Goal: Transaction & Acquisition: Purchase product/service

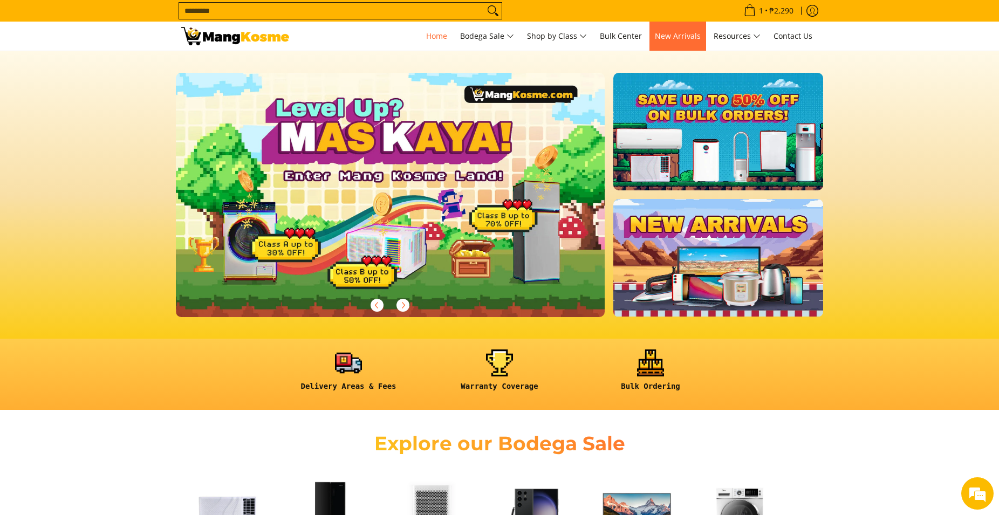
click at [672, 36] on span "New Arrivals" at bounding box center [678, 36] width 46 height 10
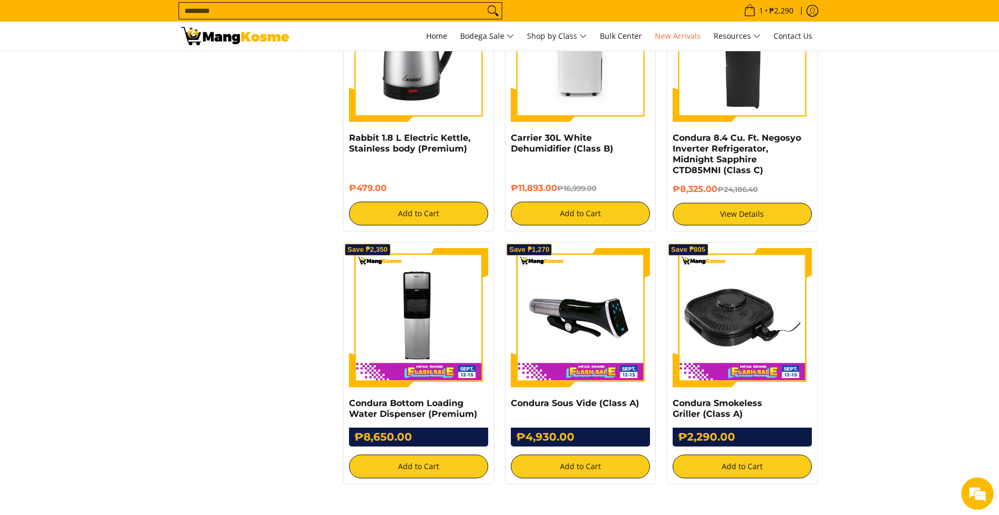
scroll to position [1816, 0]
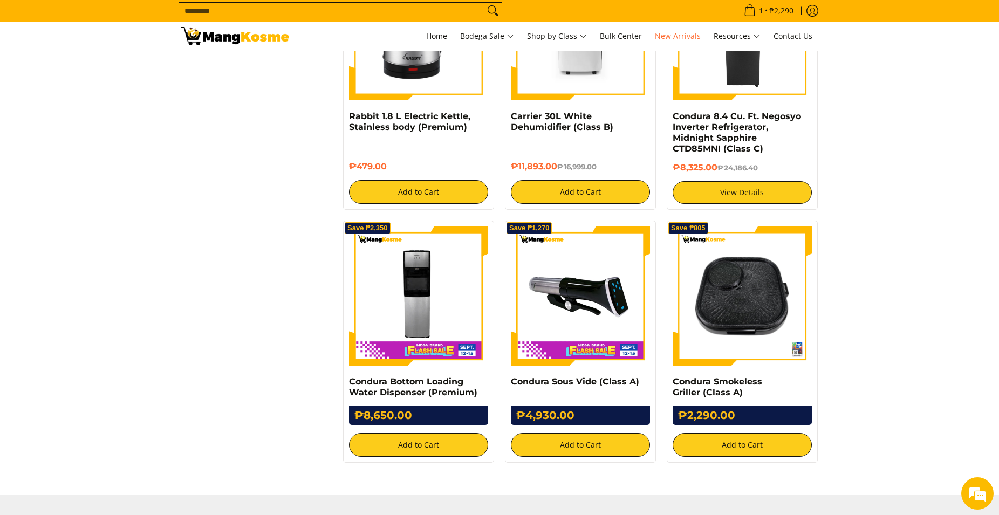
click at [759, 266] on img at bounding box center [742, 296] width 139 height 139
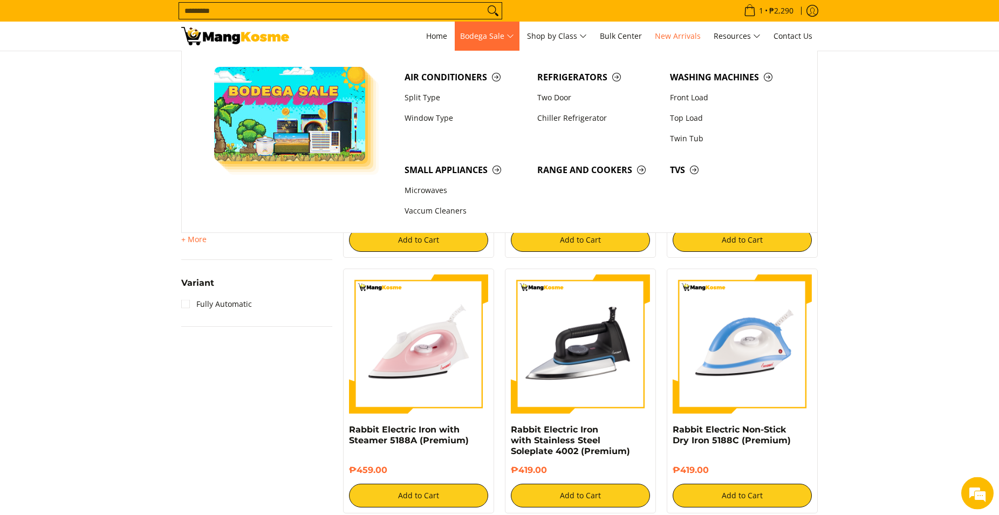
scroll to position [989, 0]
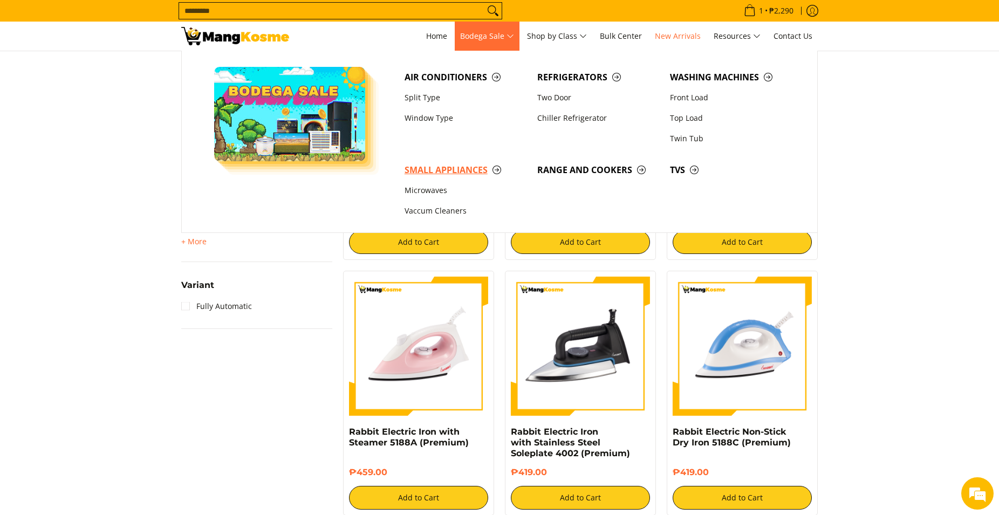
click at [439, 170] on span "Small Appliances" at bounding box center [466, 169] width 122 height 13
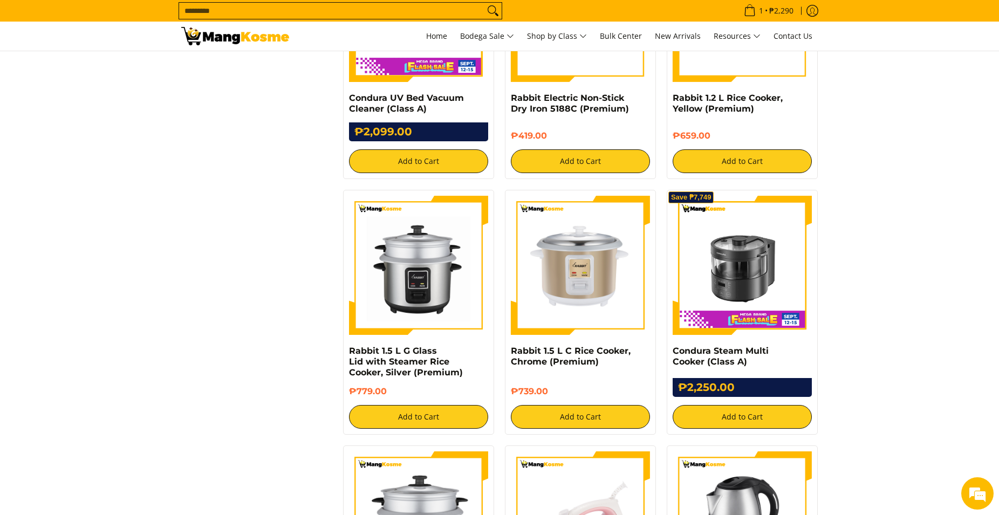
scroll to position [1596, 0]
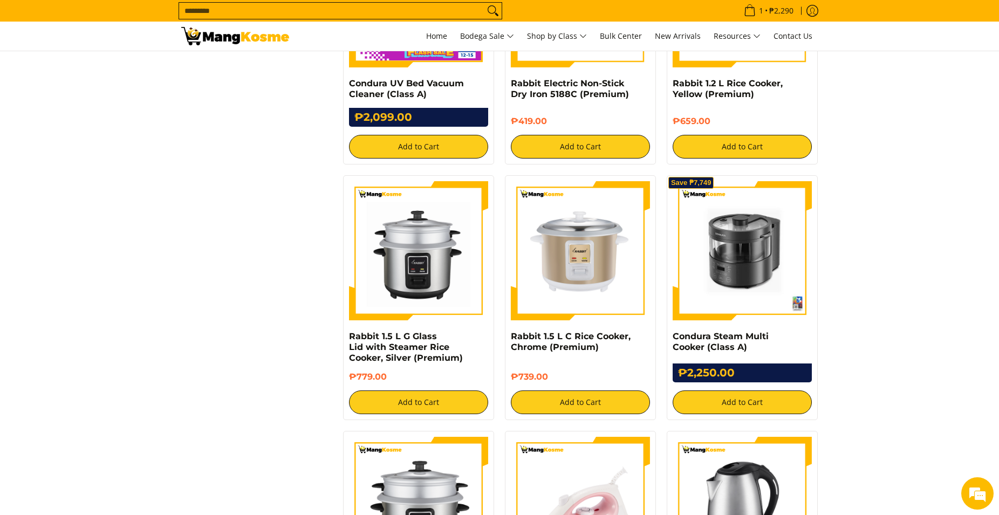
click at [755, 269] on img at bounding box center [742, 250] width 139 height 139
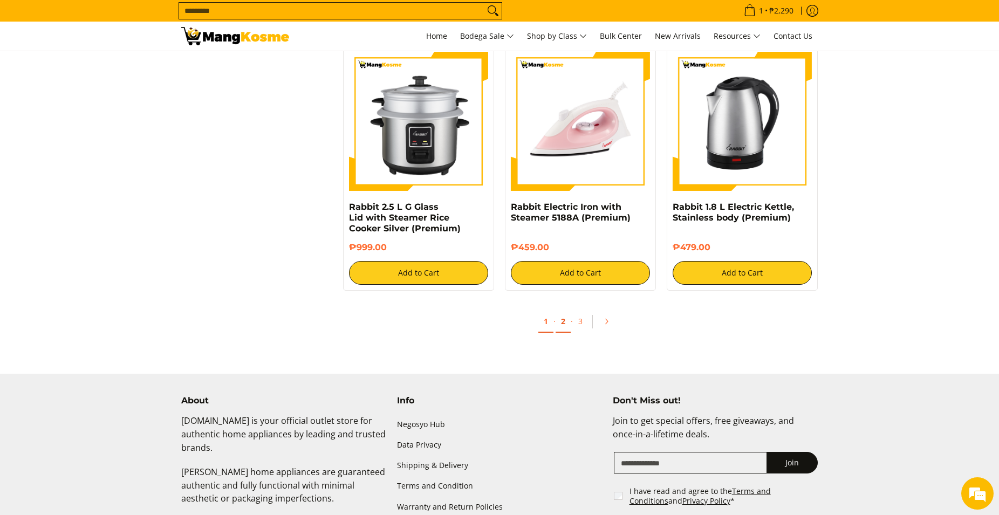
click at [563, 320] on link "2" at bounding box center [563, 322] width 15 height 22
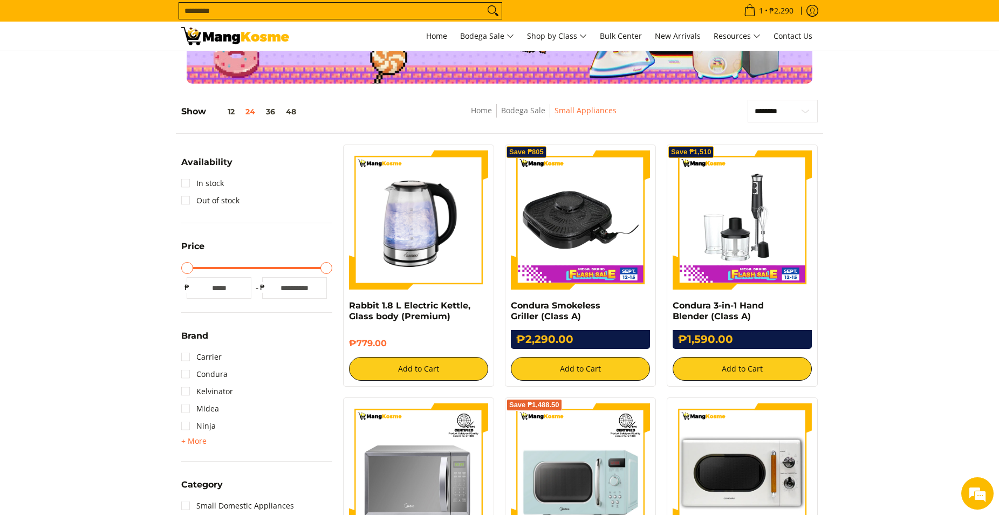
scroll to position [110, 0]
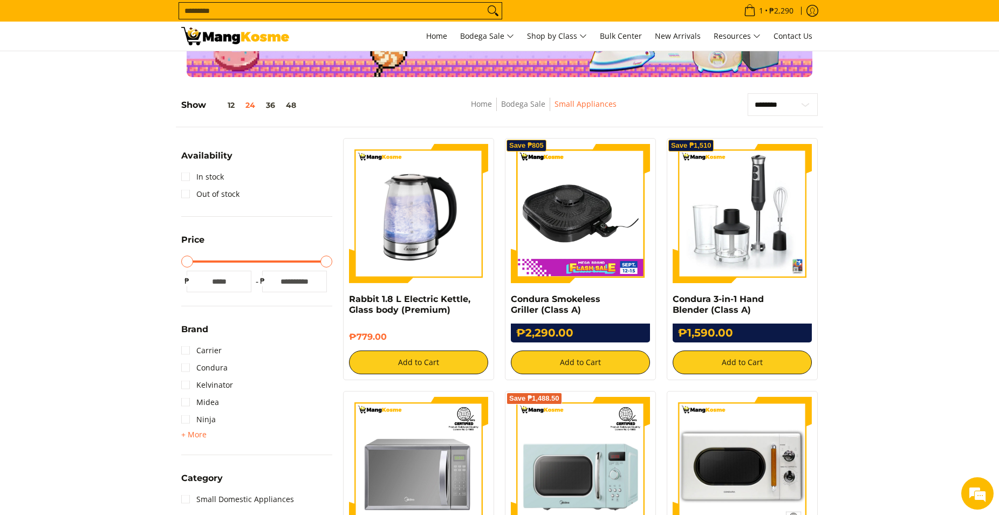
click at [741, 248] on img at bounding box center [742, 213] width 139 height 139
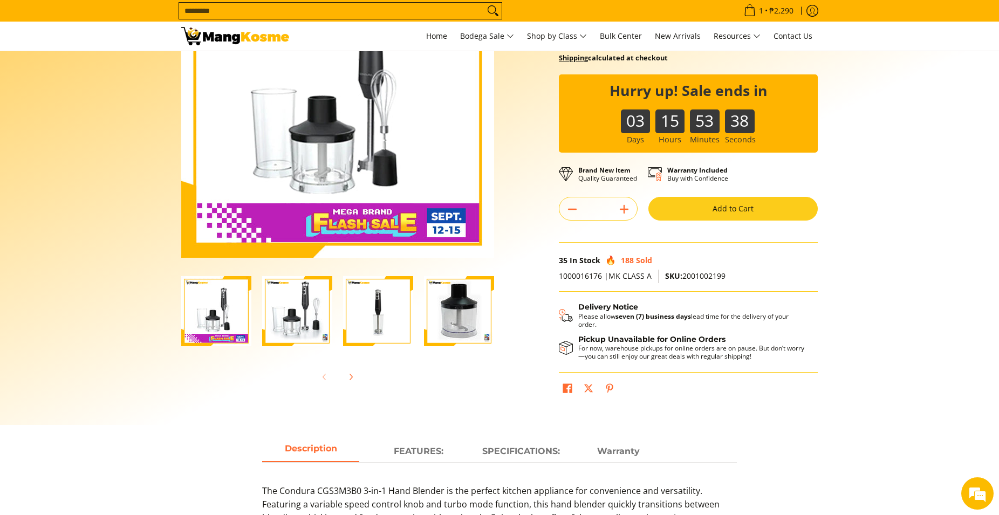
scroll to position [110, 0]
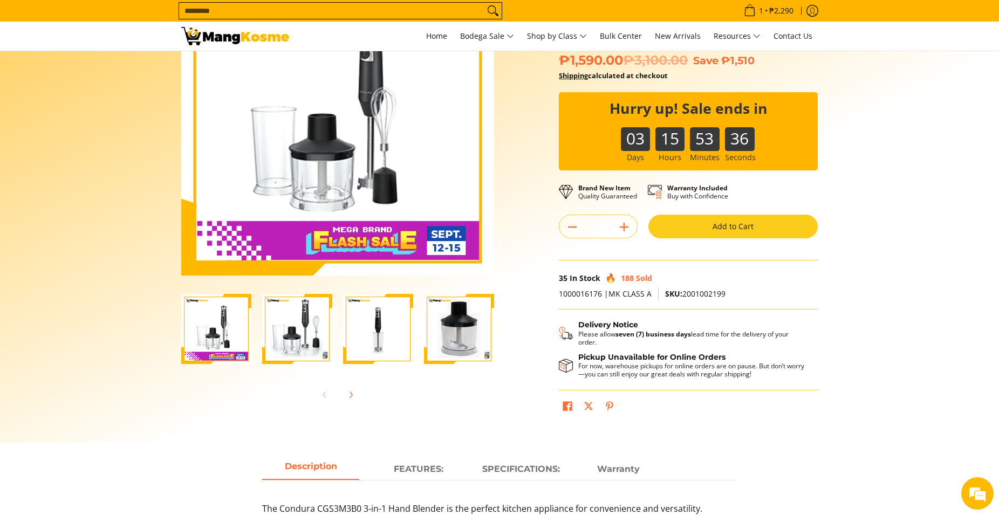
click at [221, 336] on img "Condura 3-in-1 Hand Blender (Class A)-1" at bounding box center [216, 329] width 70 height 70
click at [267, 328] on img "condura-hand-blender-front-full-what's-in-the-box-view-mang-kosme" at bounding box center [297, 329] width 70 height 70
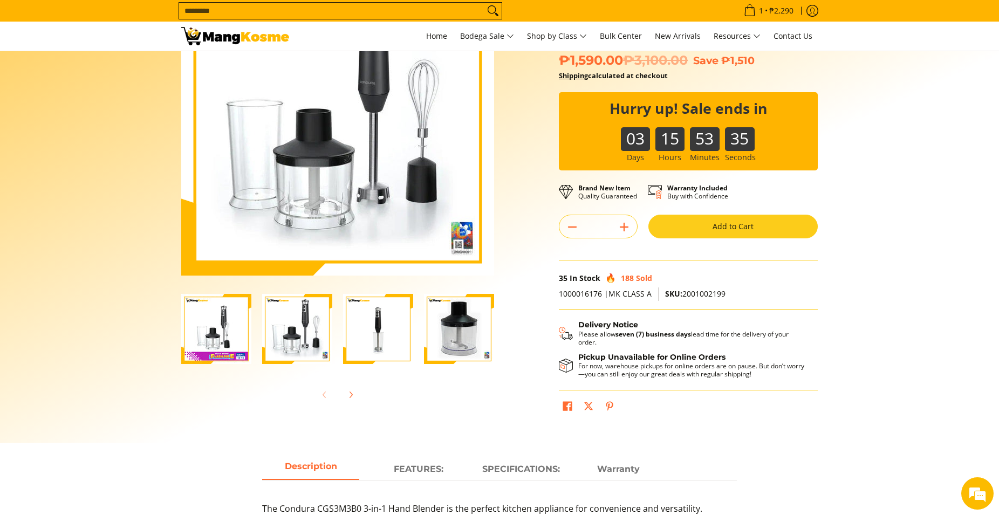
scroll to position [0, 0]
click at [371, 334] on img "Condura 3-in-1 Hand Blender (Class A)-3" at bounding box center [378, 329] width 70 height 70
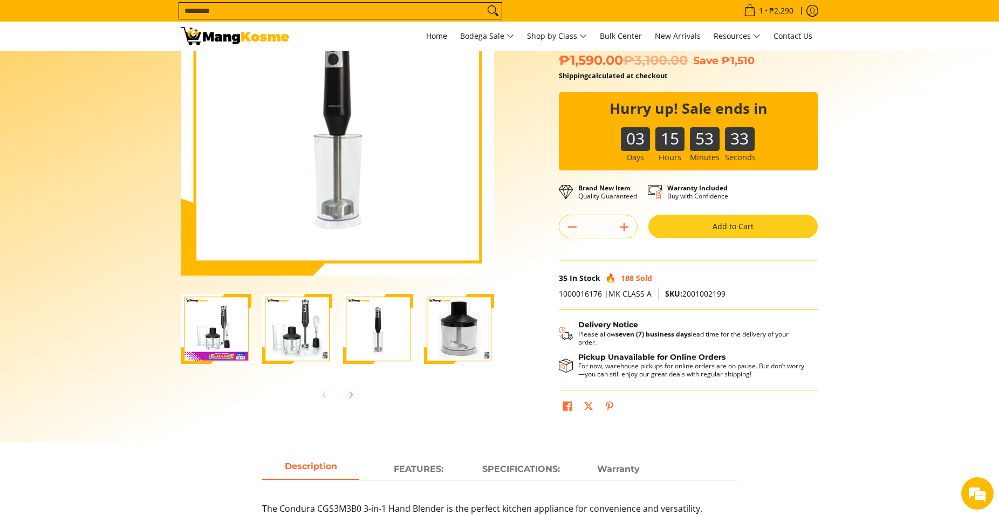
click at [456, 335] on img "condura-hand-blender-front-body-view-mang-kosme" at bounding box center [459, 329] width 70 height 70
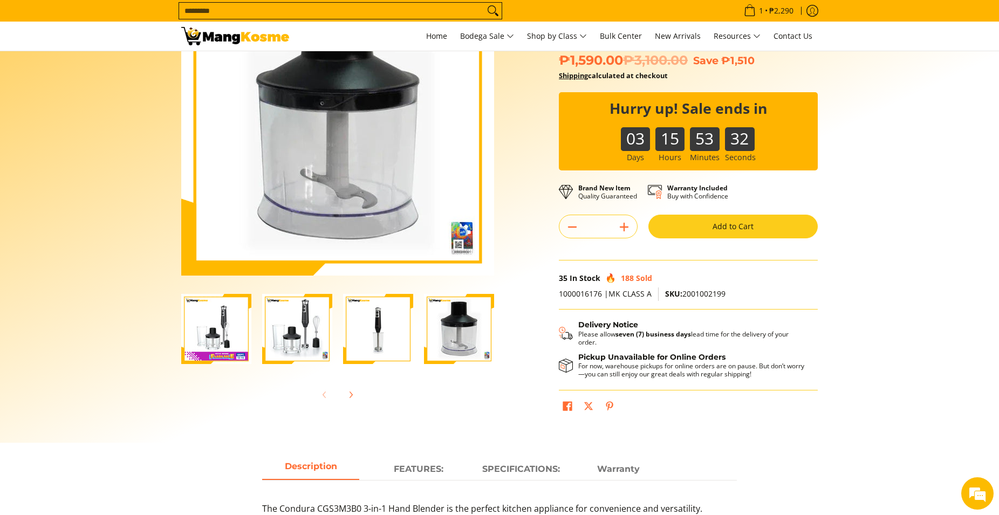
click at [710, 230] on button "Add to Cart" at bounding box center [732, 227] width 169 height 24
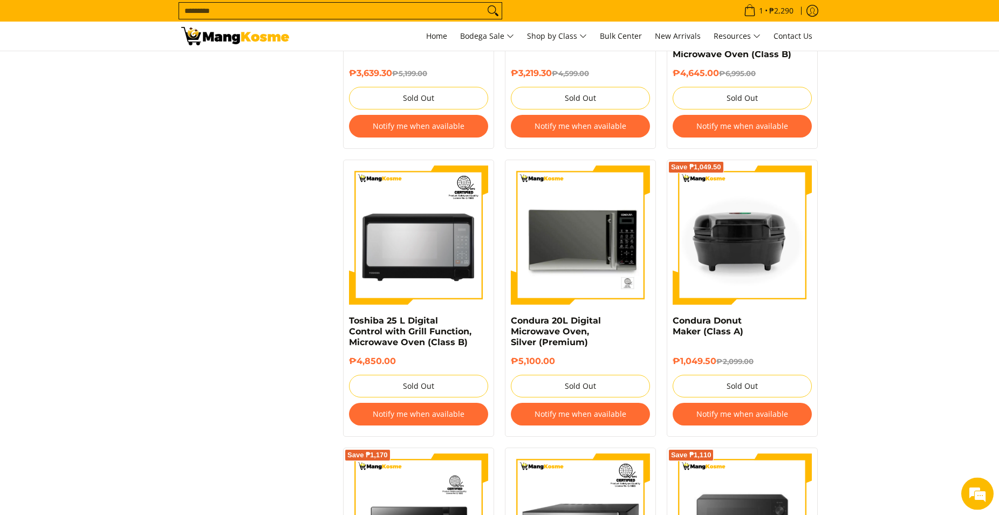
scroll to position [935, 0]
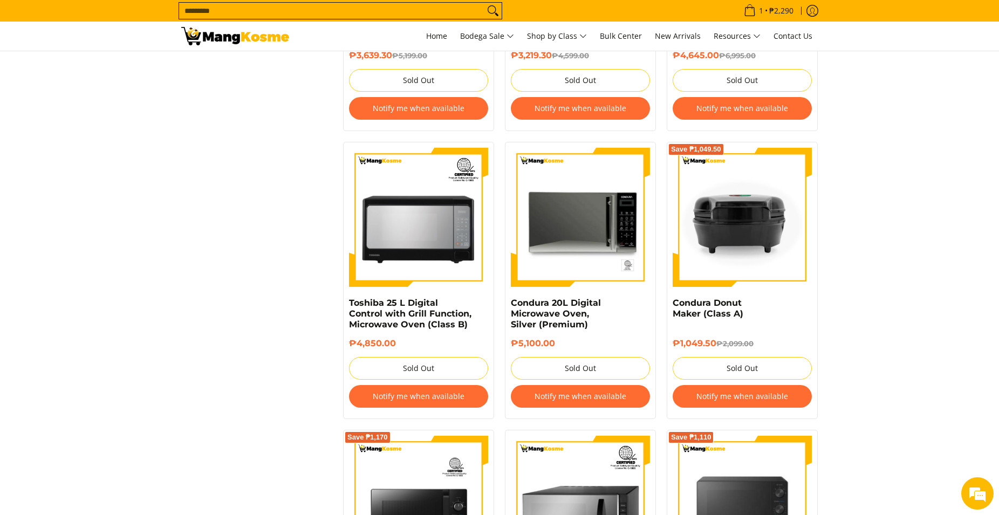
click at [738, 393] on button "Notify me when available" at bounding box center [742, 396] width 139 height 23
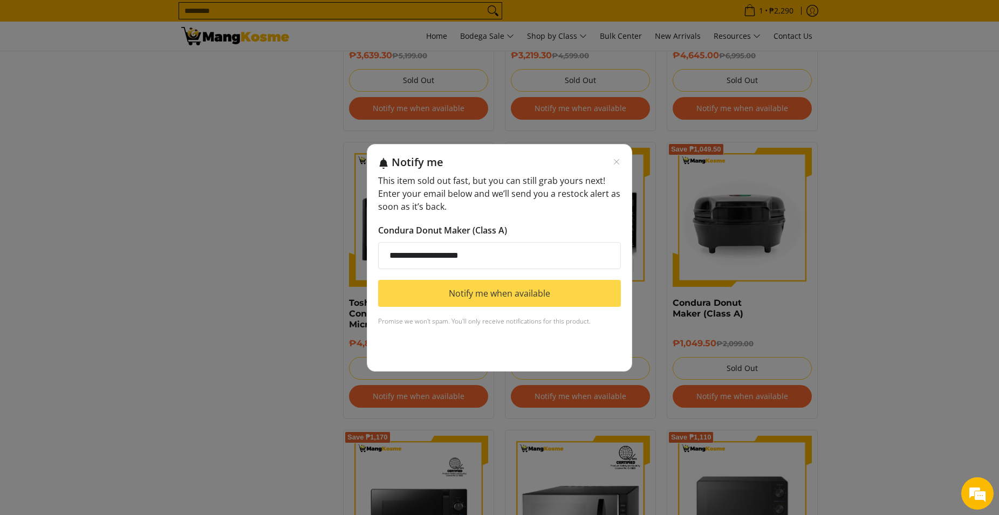
click at [483, 293] on button "Notify me when available" at bounding box center [499, 293] width 243 height 27
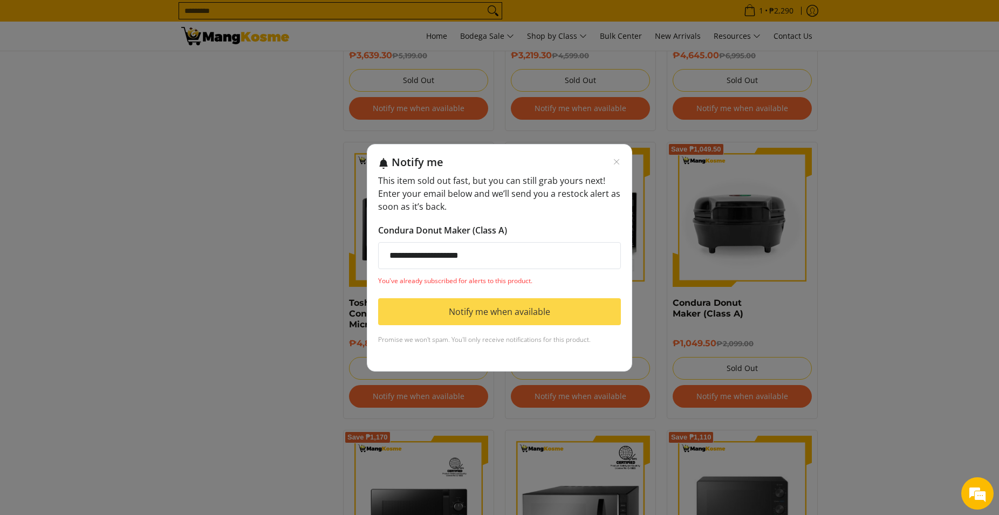
click at [497, 311] on button "Notify me when available" at bounding box center [499, 311] width 243 height 27
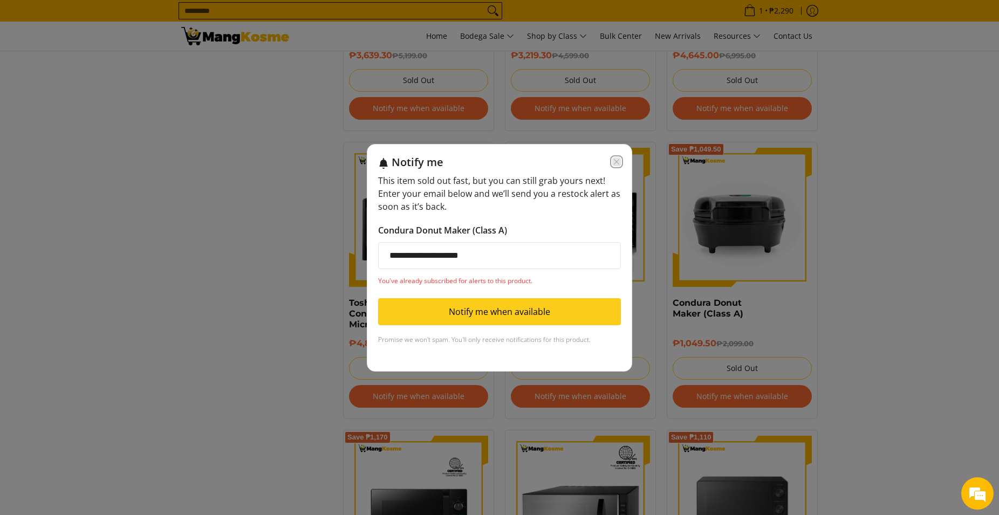
click at [617, 158] on icon "Close modal" at bounding box center [616, 162] width 9 height 9
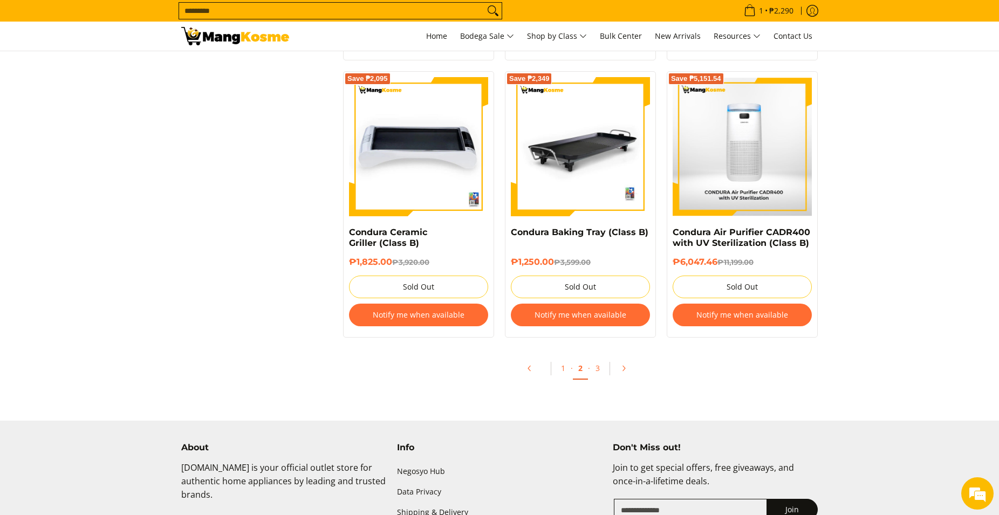
scroll to position [2201, 0]
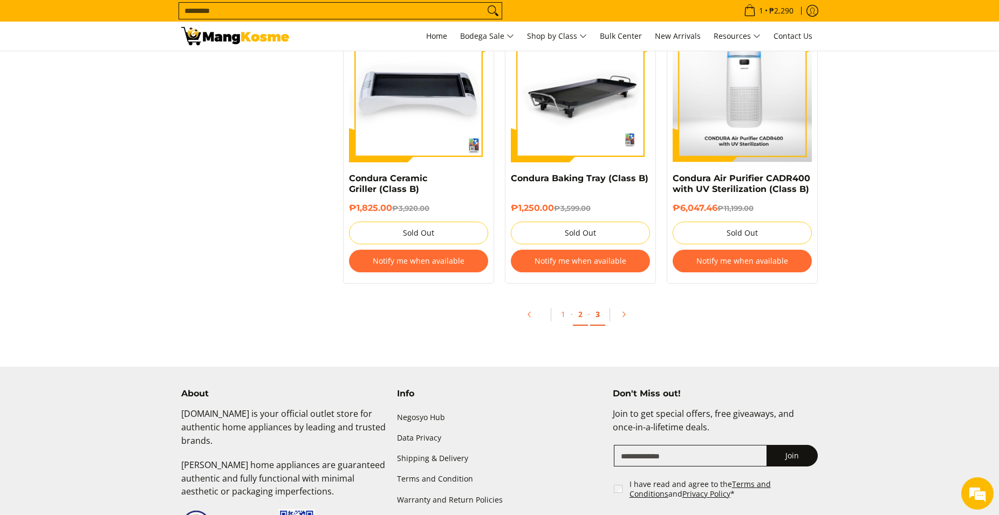
click at [598, 314] on link "3" at bounding box center [597, 315] width 15 height 22
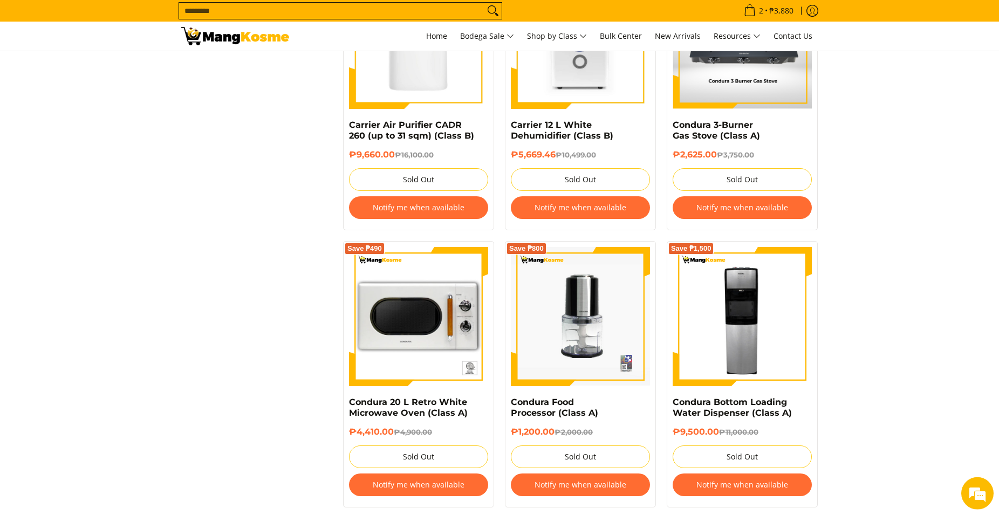
scroll to position [1155, 0]
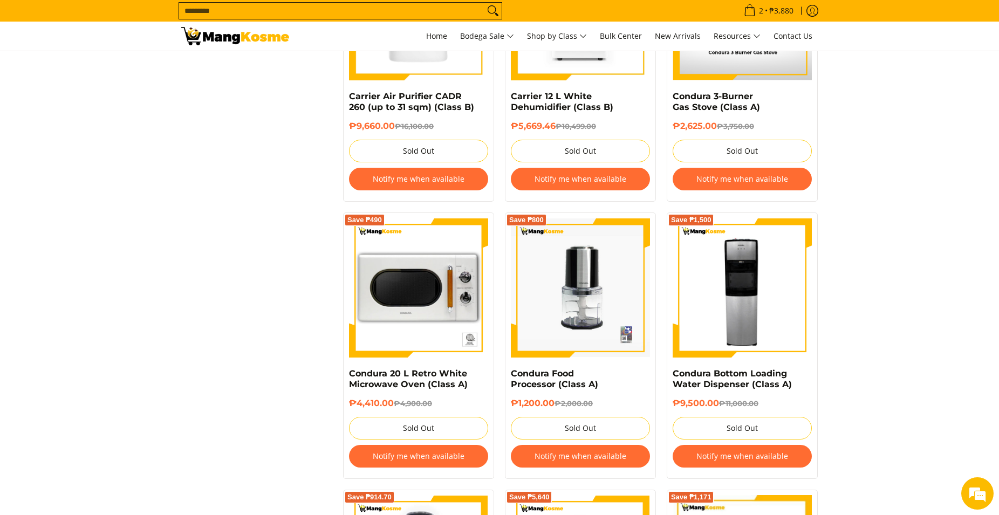
click at [596, 457] on button "Notify me when available" at bounding box center [580, 456] width 139 height 23
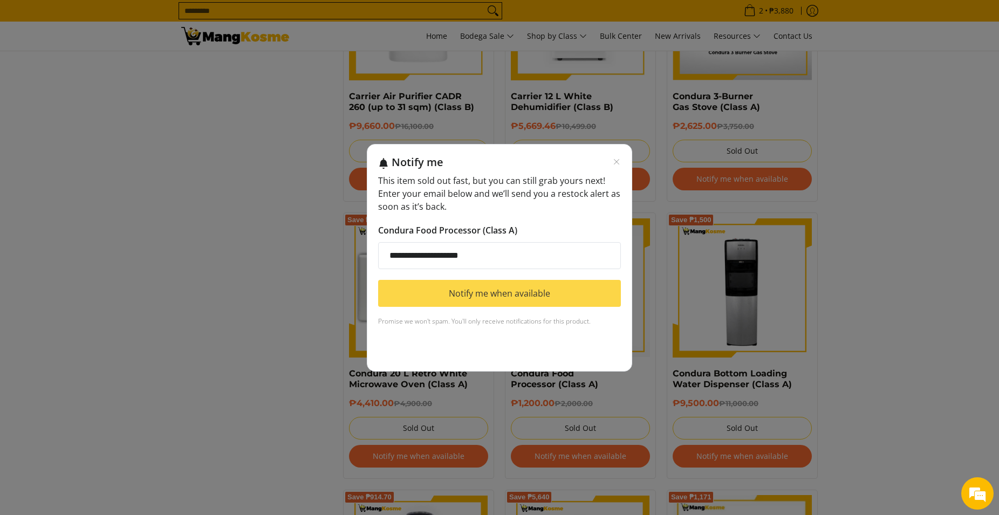
click at [538, 298] on button "Notify me when available" at bounding box center [499, 293] width 243 height 27
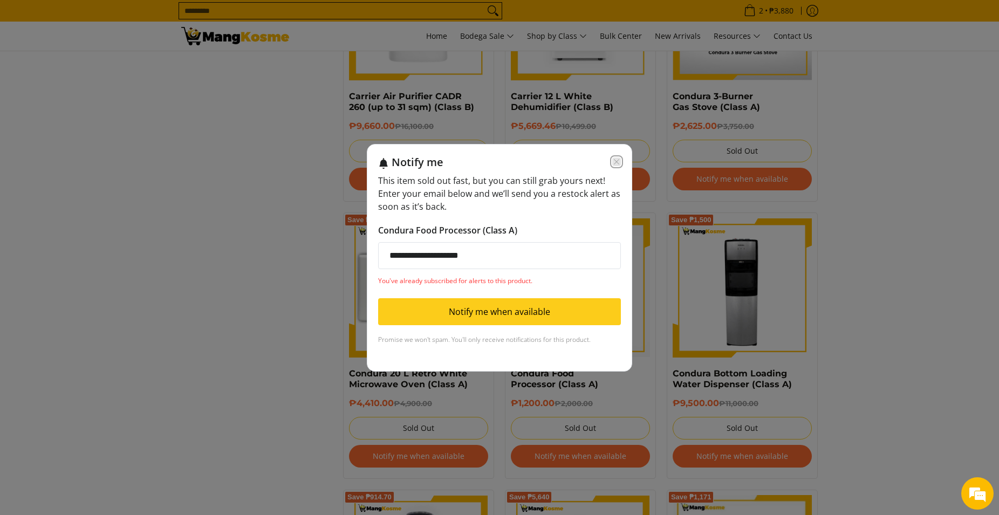
click at [616, 163] on icon "Close modal" at bounding box center [616, 162] width 9 height 9
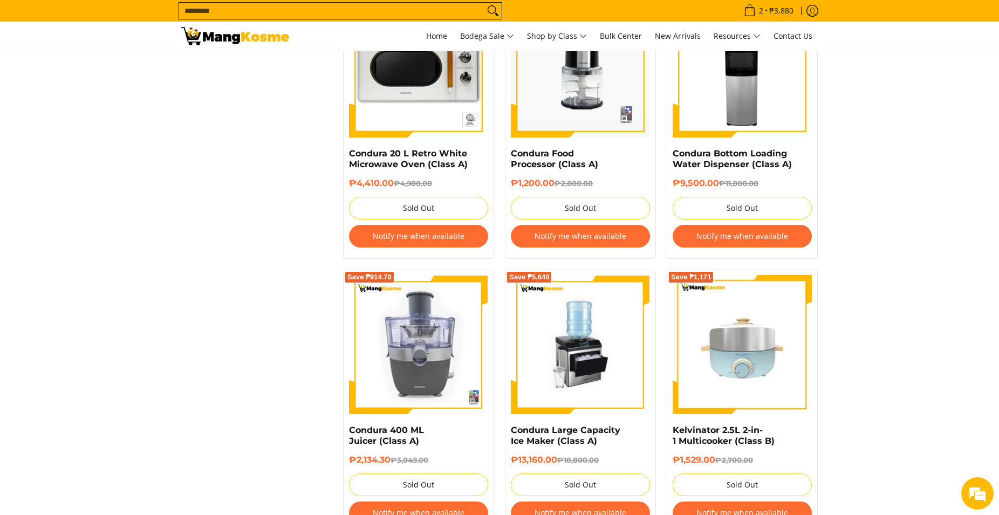
scroll to position [1431, 0]
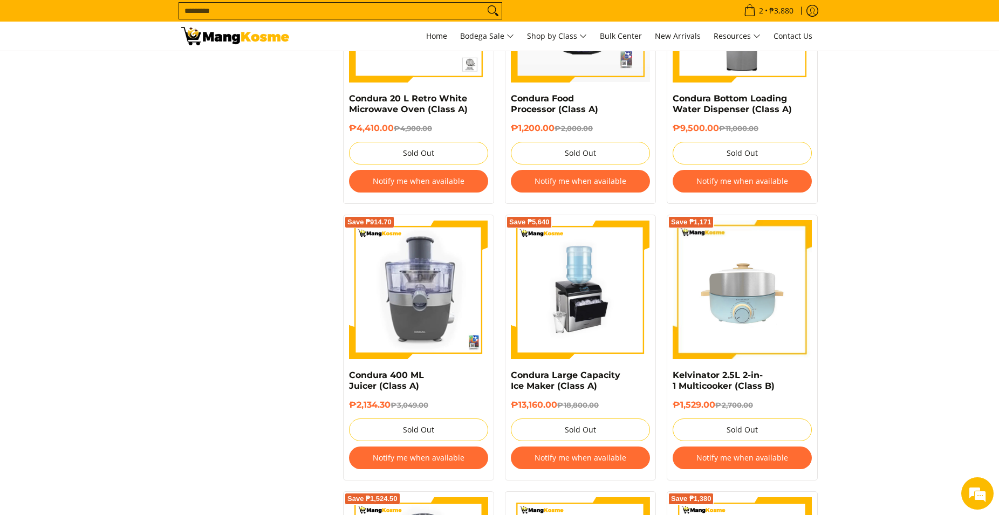
click at [407, 459] on button "Notify me when available" at bounding box center [418, 458] width 139 height 23
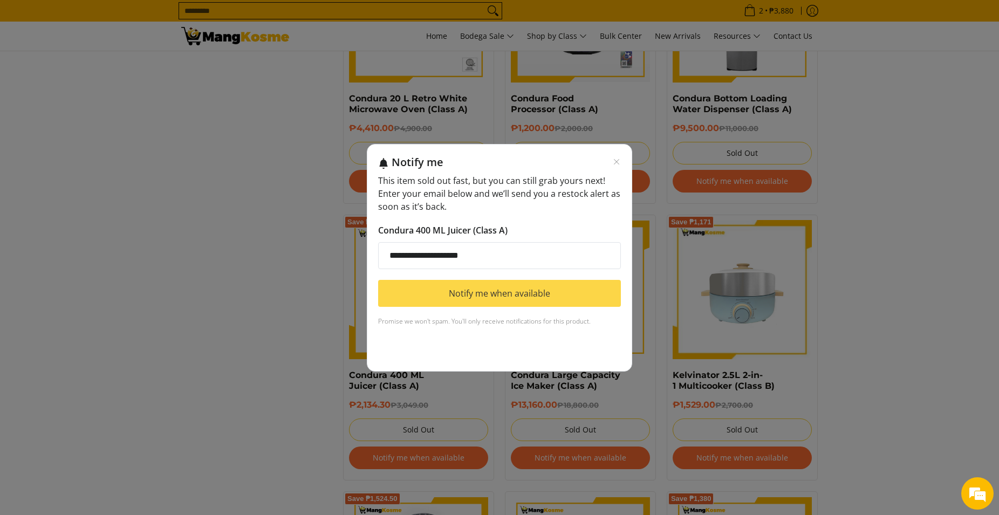
click at [528, 295] on button "Notify me when available" at bounding box center [499, 293] width 243 height 27
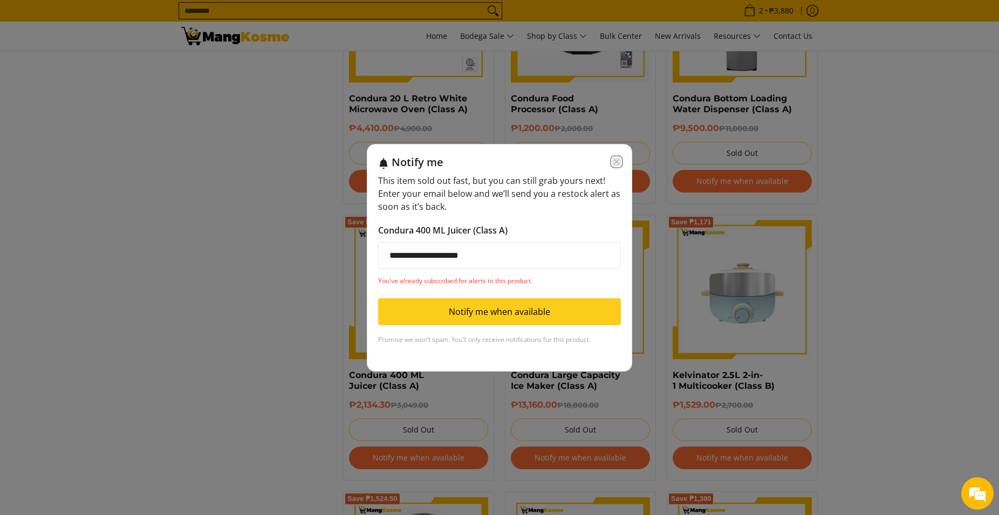
click at [615, 161] on icon "Close modal" at bounding box center [616, 161] width 5 height 5
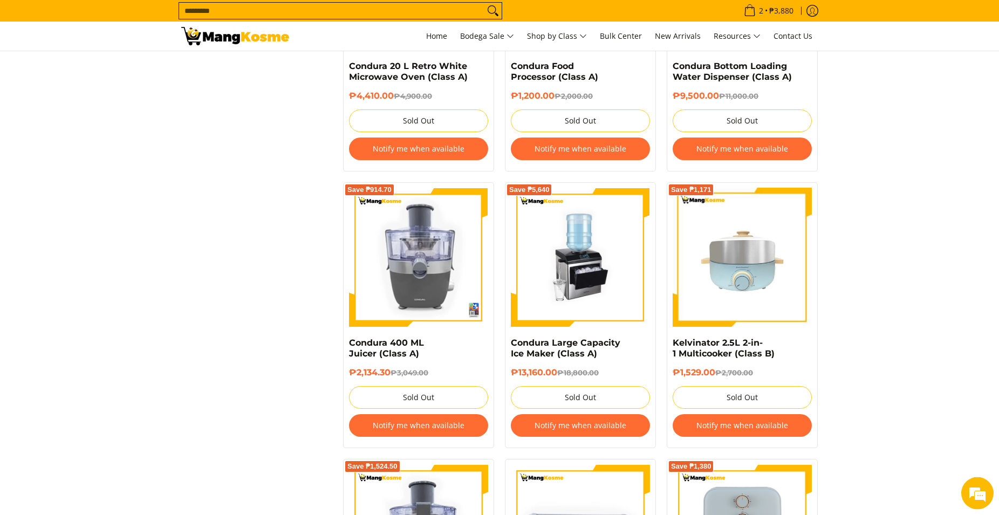
scroll to position [1541, 0]
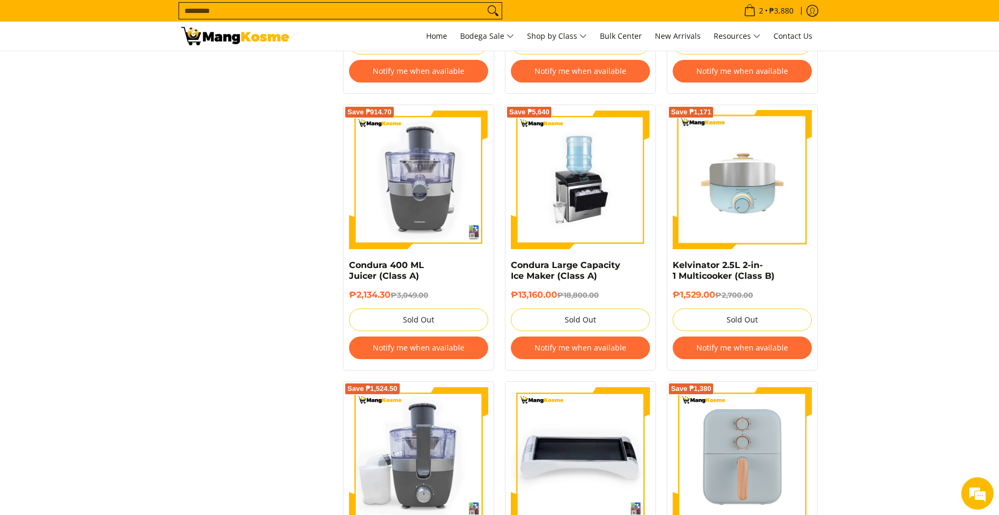
click at [747, 347] on button "Notify me when available" at bounding box center [742, 348] width 139 height 23
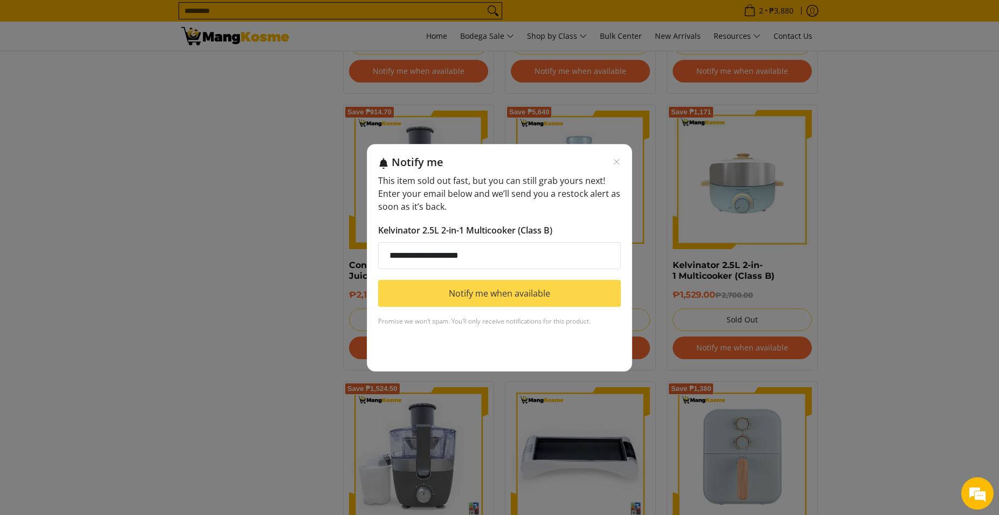
click at [521, 295] on button "Notify me when available" at bounding box center [499, 293] width 243 height 27
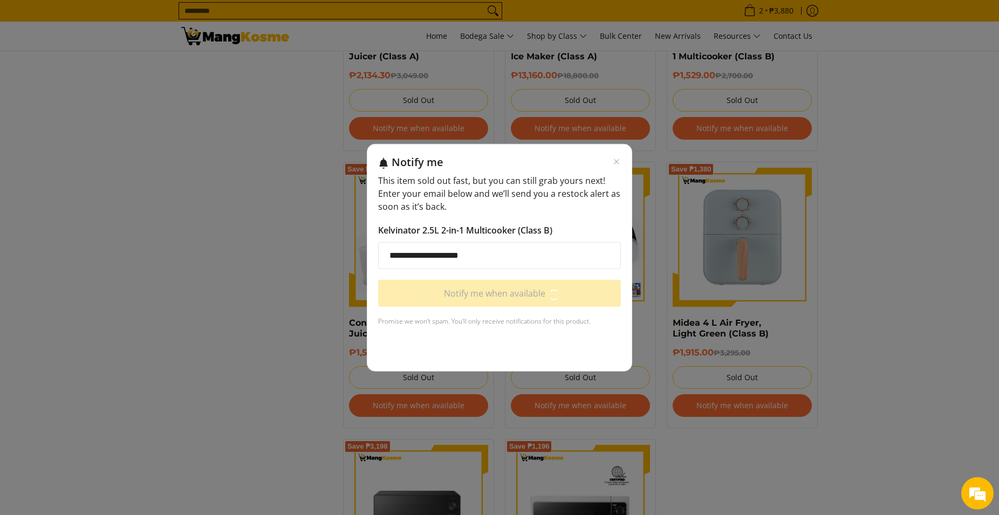
scroll to position [1761, 0]
drag, startPoint x: 481, startPoint y: 166, endPoint x: 616, endPoint y: 127, distance: 140.3
click at [616, 127] on div "**********" at bounding box center [499, 257] width 999 height 515
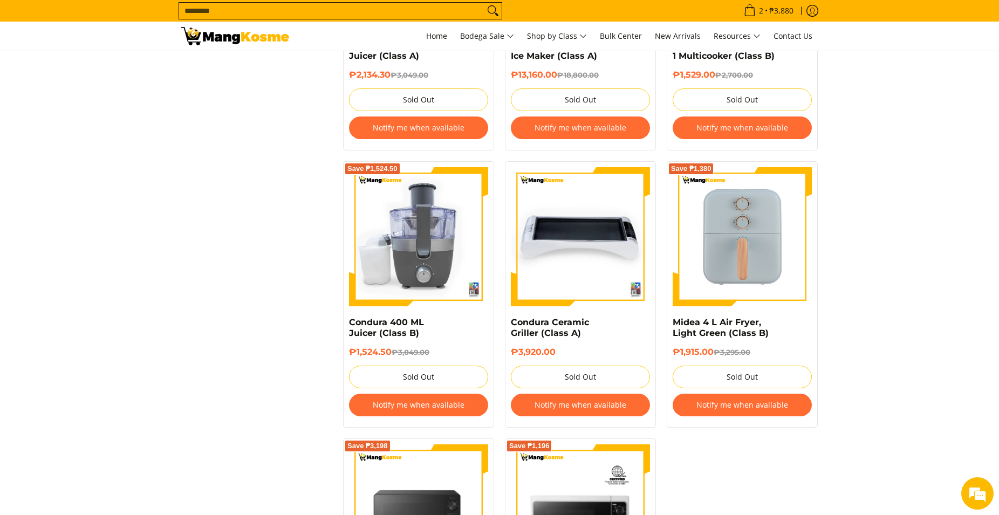
click at [428, 409] on button "Notify me when available" at bounding box center [418, 405] width 139 height 23
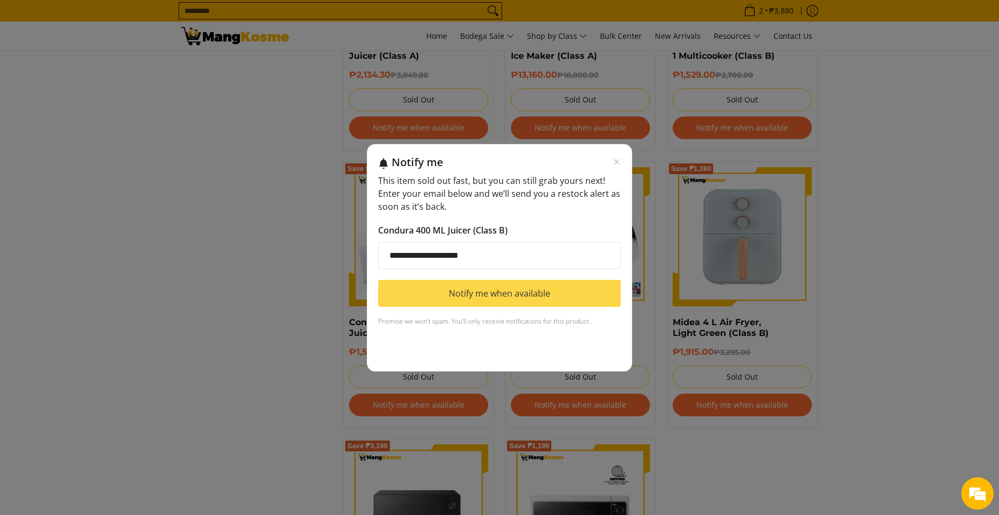
click at [510, 300] on button "Notify me when available" at bounding box center [499, 293] width 243 height 27
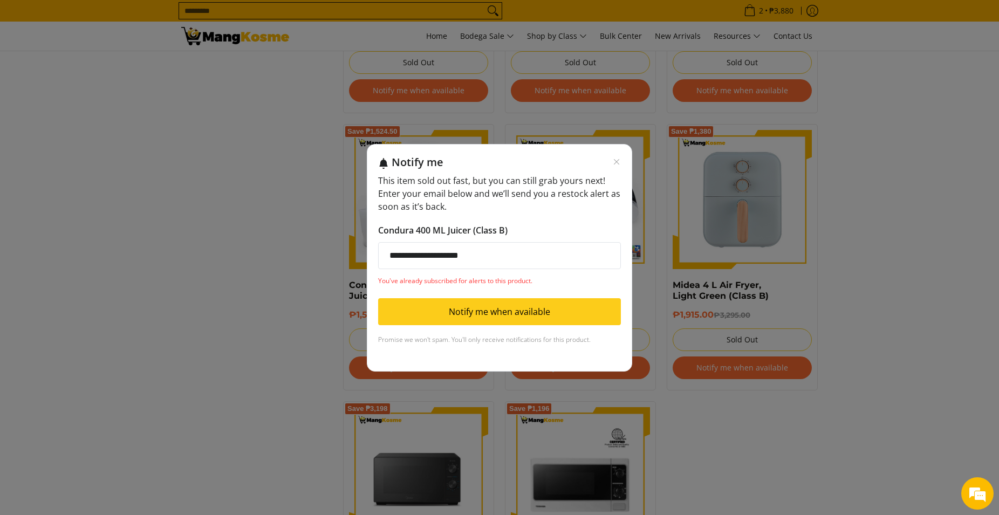
scroll to position [1816, 0]
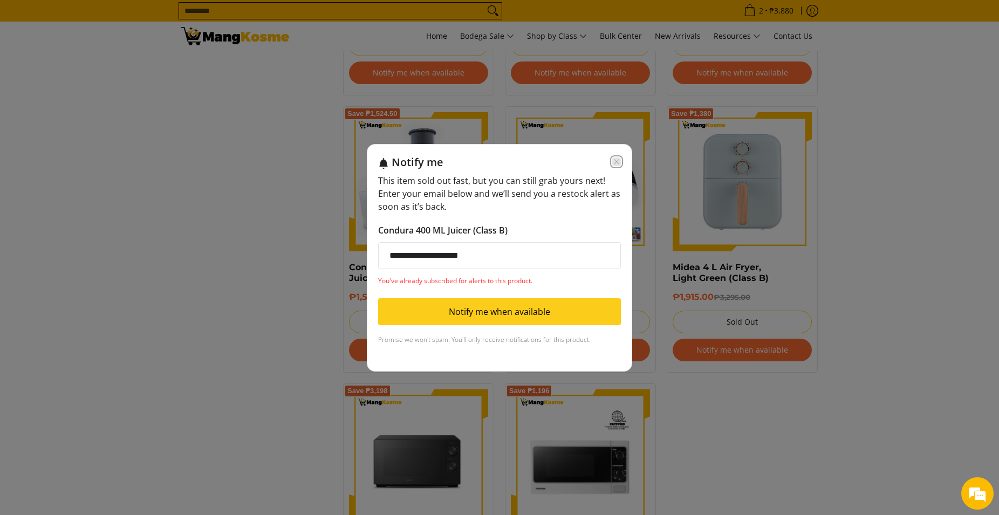
click at [617, 158] on icon "Close modal" at bounding box center [616, 162] width 9 height 9
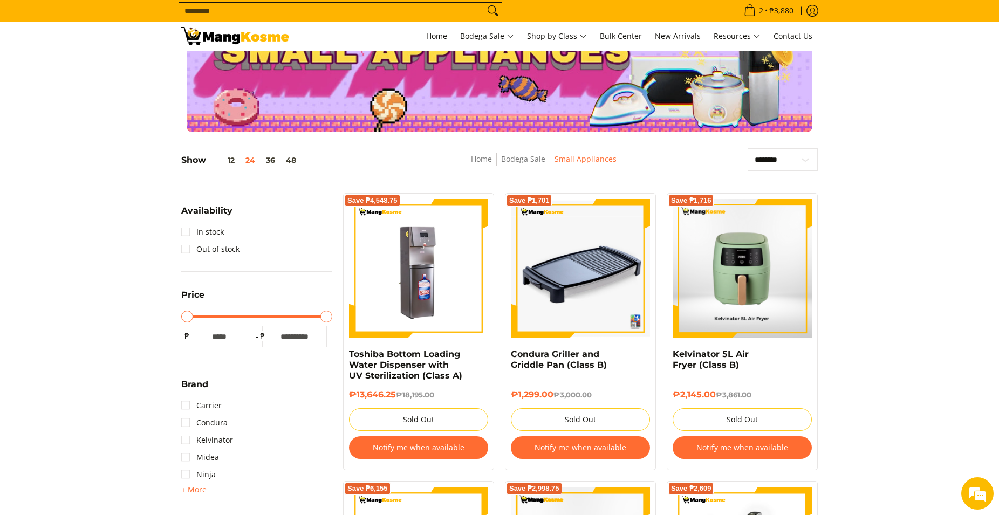
scroll to position [0, 0]
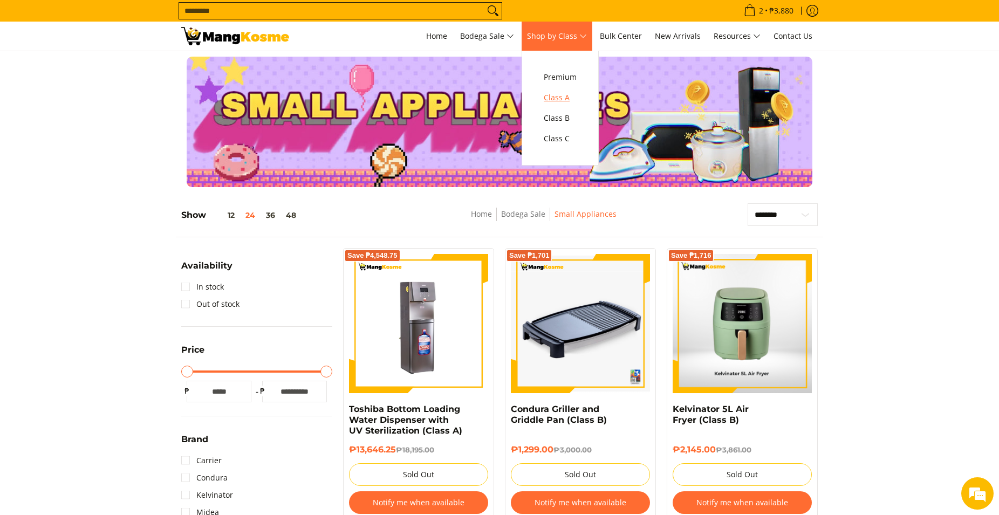
click at [566, 99] on span "Class A" at bounding box center [560, 97] width 33 height 13
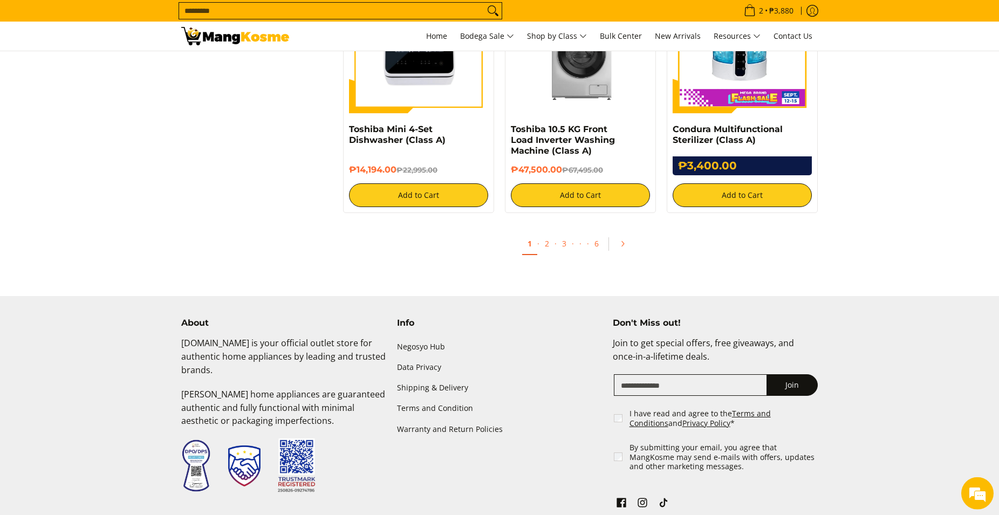
scroll to position [2146, 0]
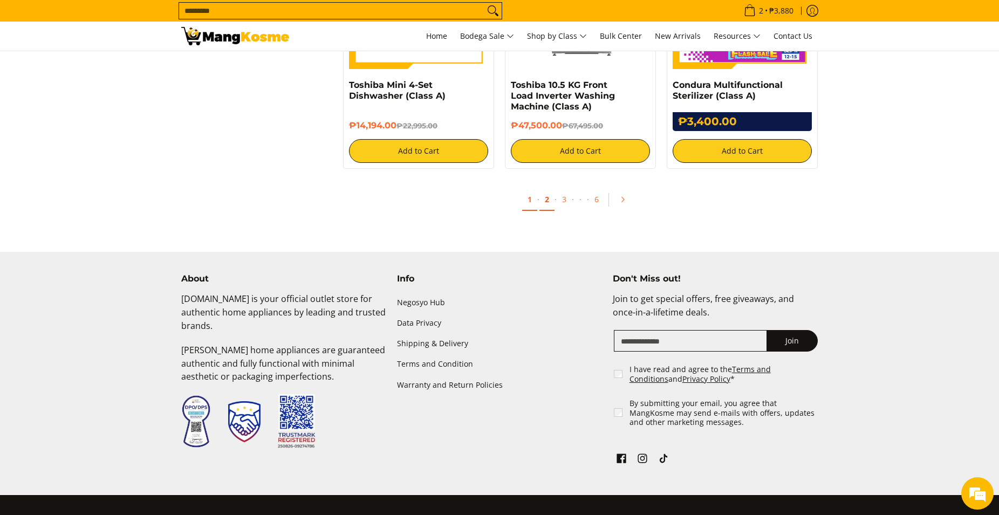
click at [549, 206] on link "2" at bounding box center [546, 200] width 15 height 22
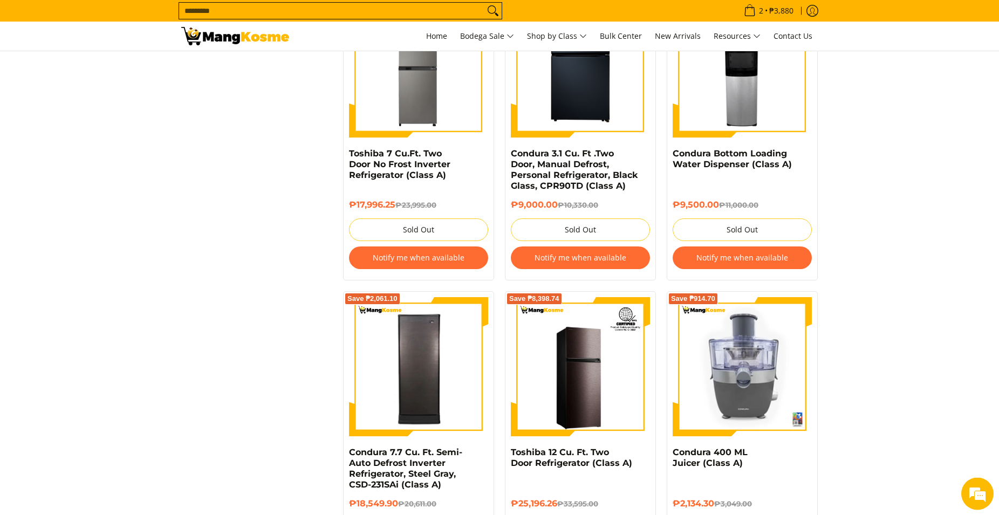
scroll to position [1816, 0]
